Goal: Use online tool/utility: Utilize a website feature to perform a specific function

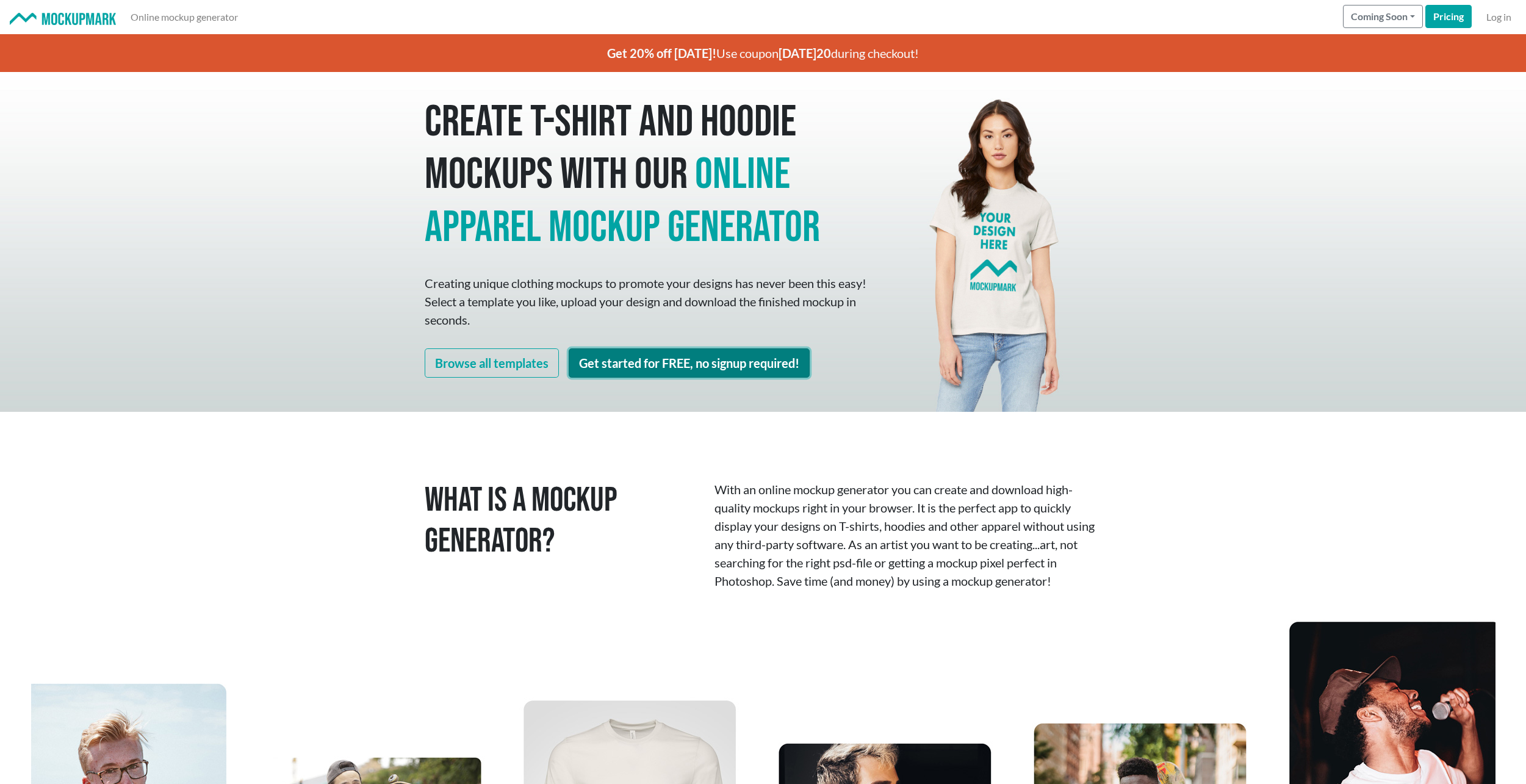
click at [688, 365] on link "Get started for FREE, no signup required!" at bounding box center [689, 363] width 241 height 29
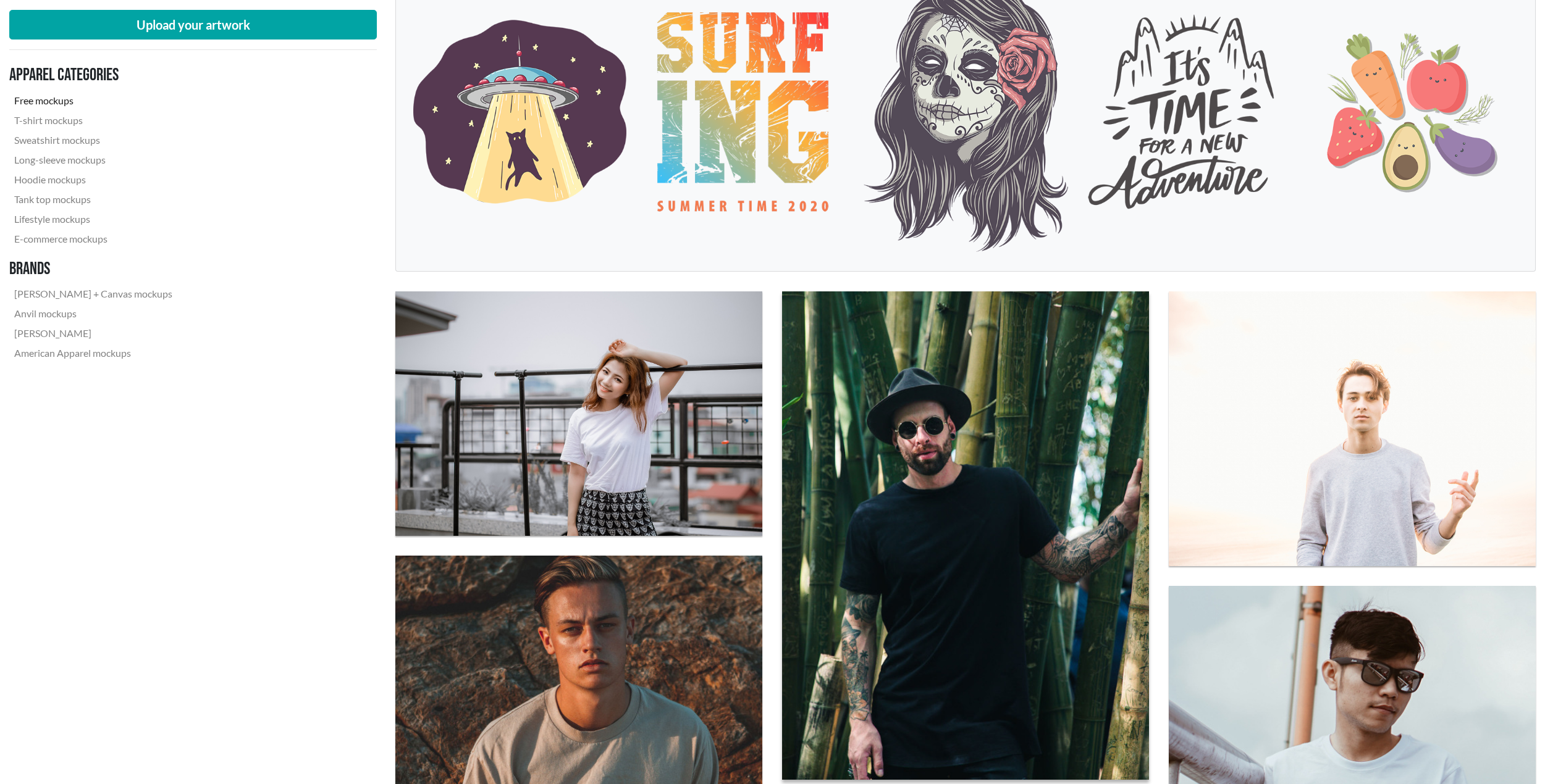
scroll to position [309, 0]
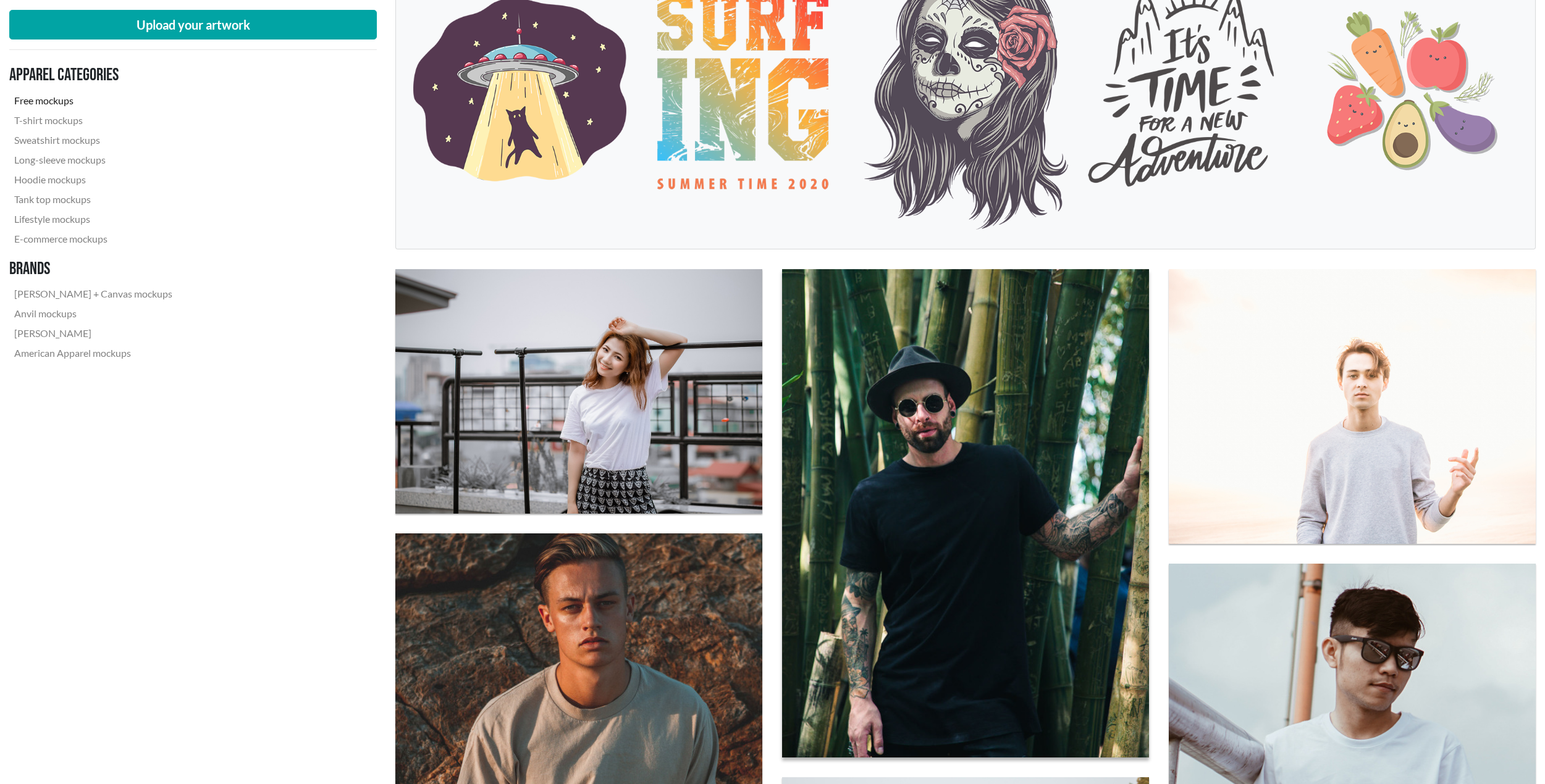
click at [992, 425] on img at bounding box center [965, 513] width 403 height 538
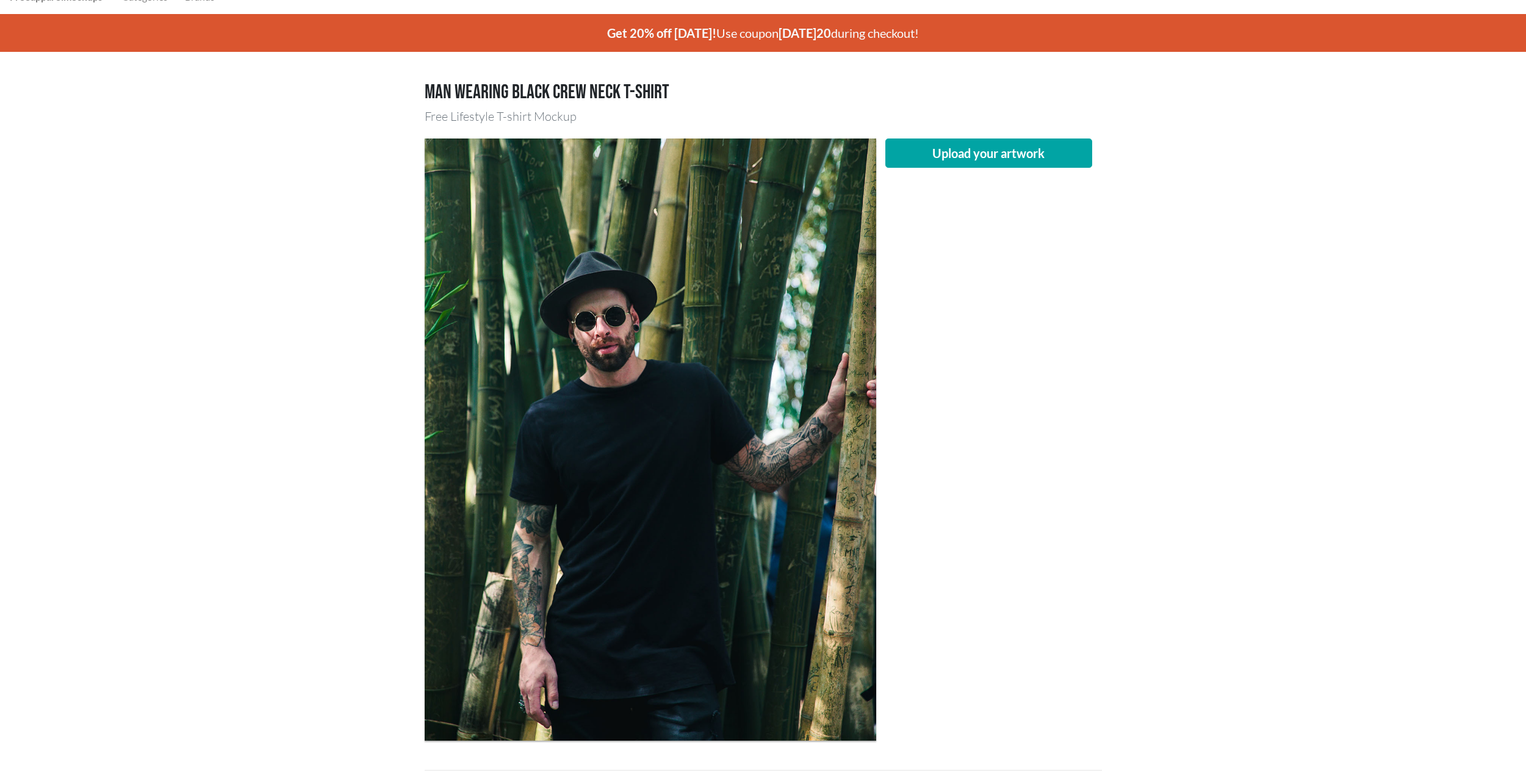
scroll to position [61, 0]
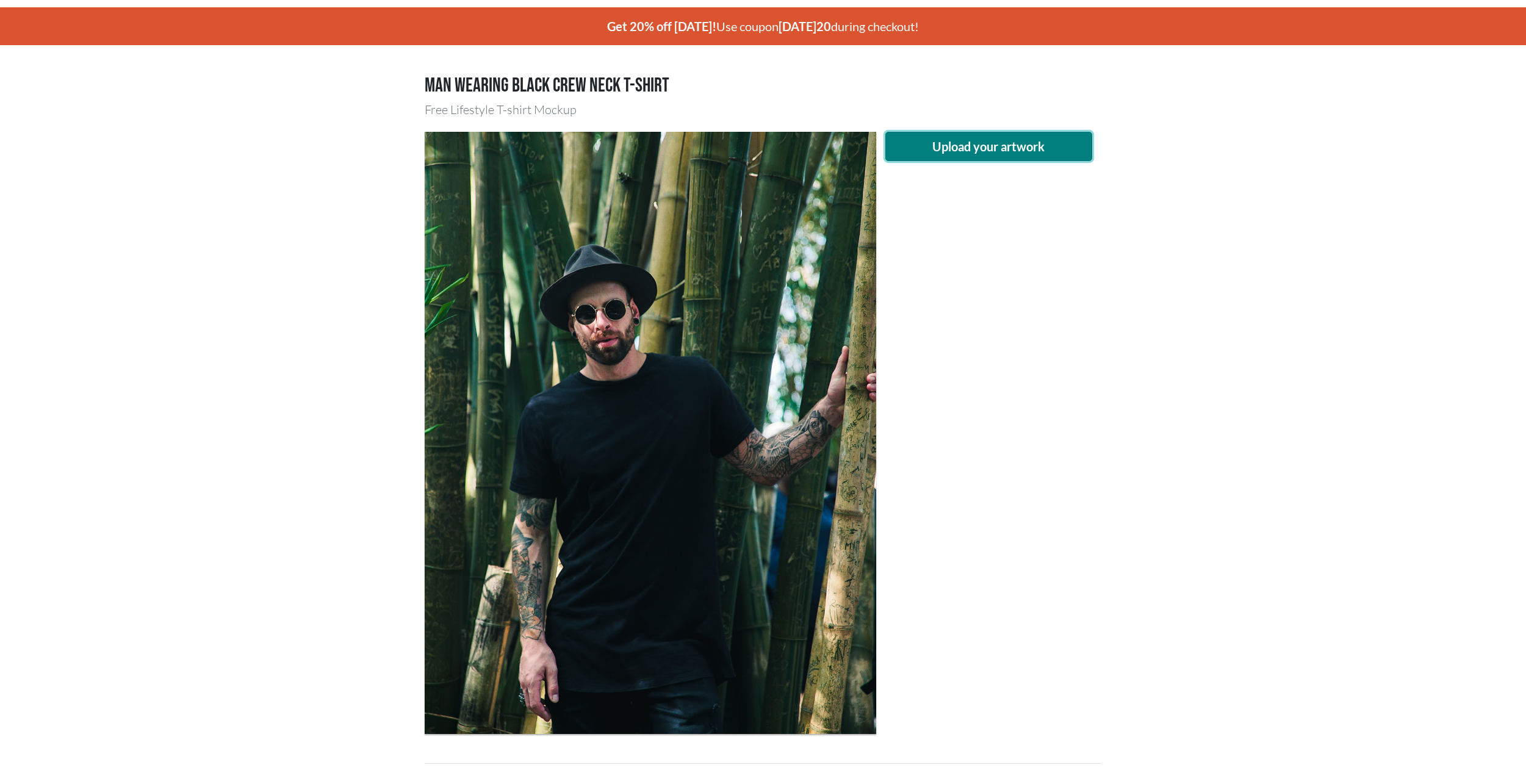
click at [1026, 152] on button "Upload your artwork" at bounding box center [989, 147] width 207 height 29
